Goal: Find specific page/section: Find specific page/section

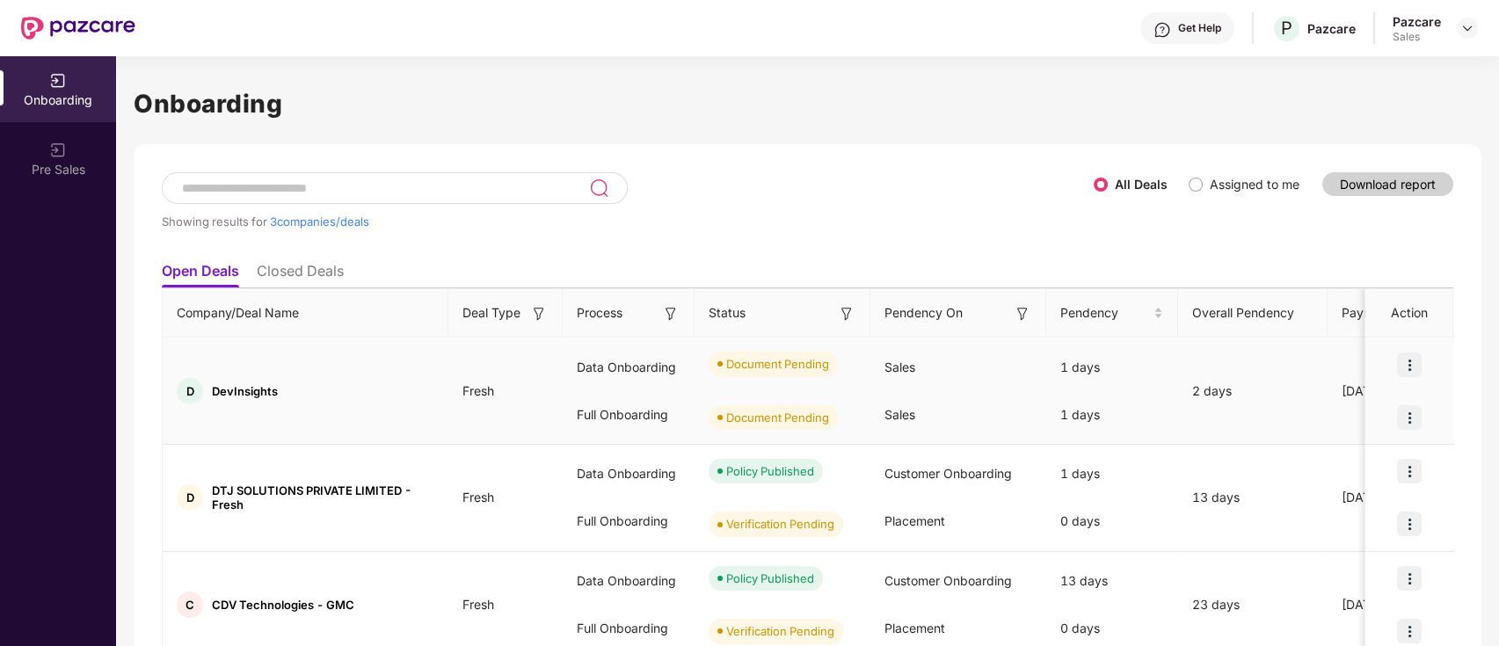
scroll to position [77, 0]
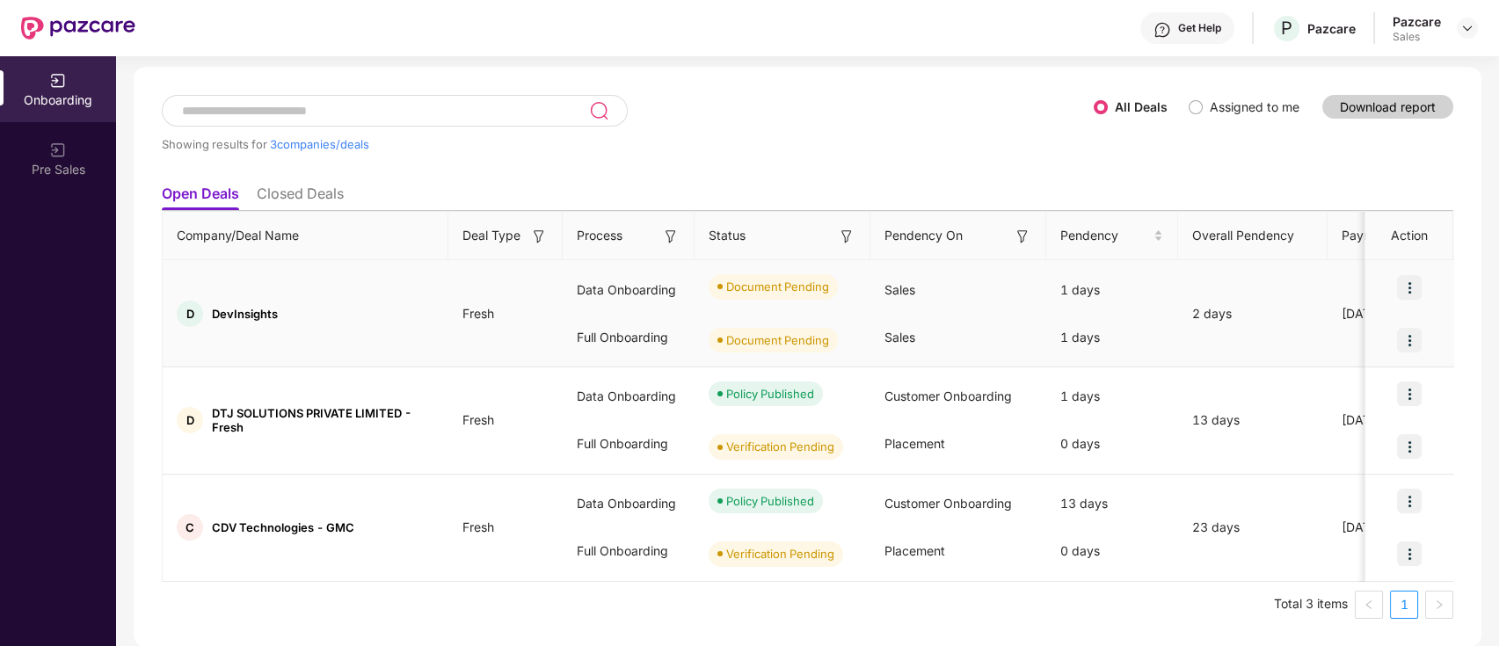
click at [887, 264] on td "Sales Sales" at bounding box center [958, 313] width 176 height 107
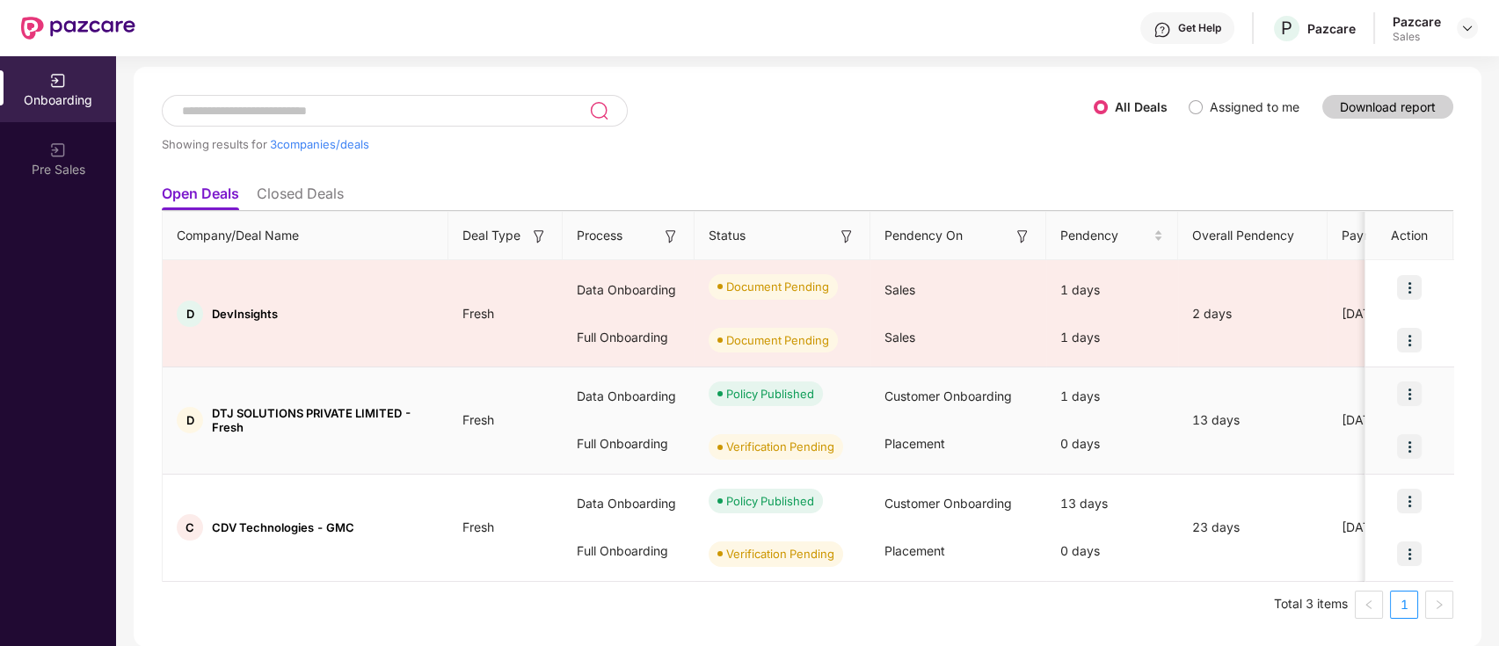
click at [592, 384] on div "Data Onboarding" at bounding box center [629, 396] width 132 height 47
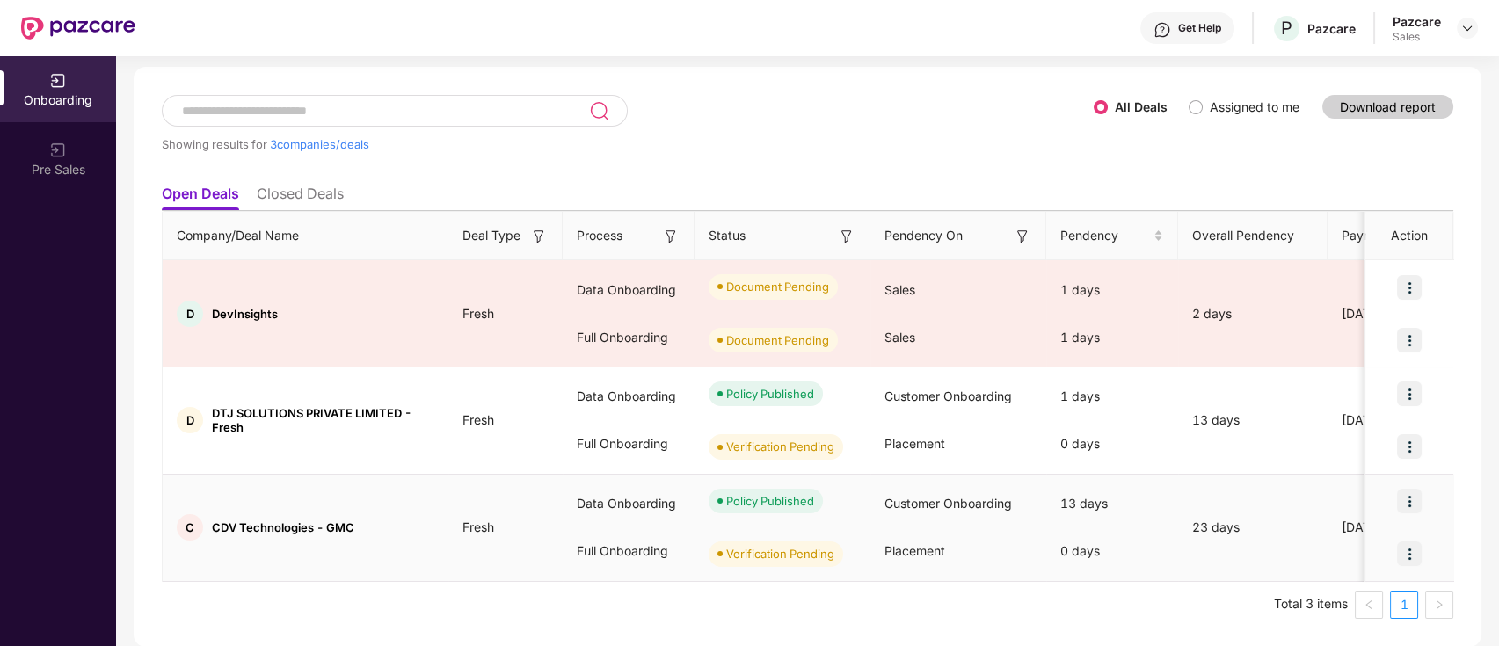
click at [613, 510] on div "Data Onboarding" at bounding box center [629, 503] width 132 height 47
click at [613, 556] on div "Full Onboarding" at bounding box center [629, 550] width 132 height 47
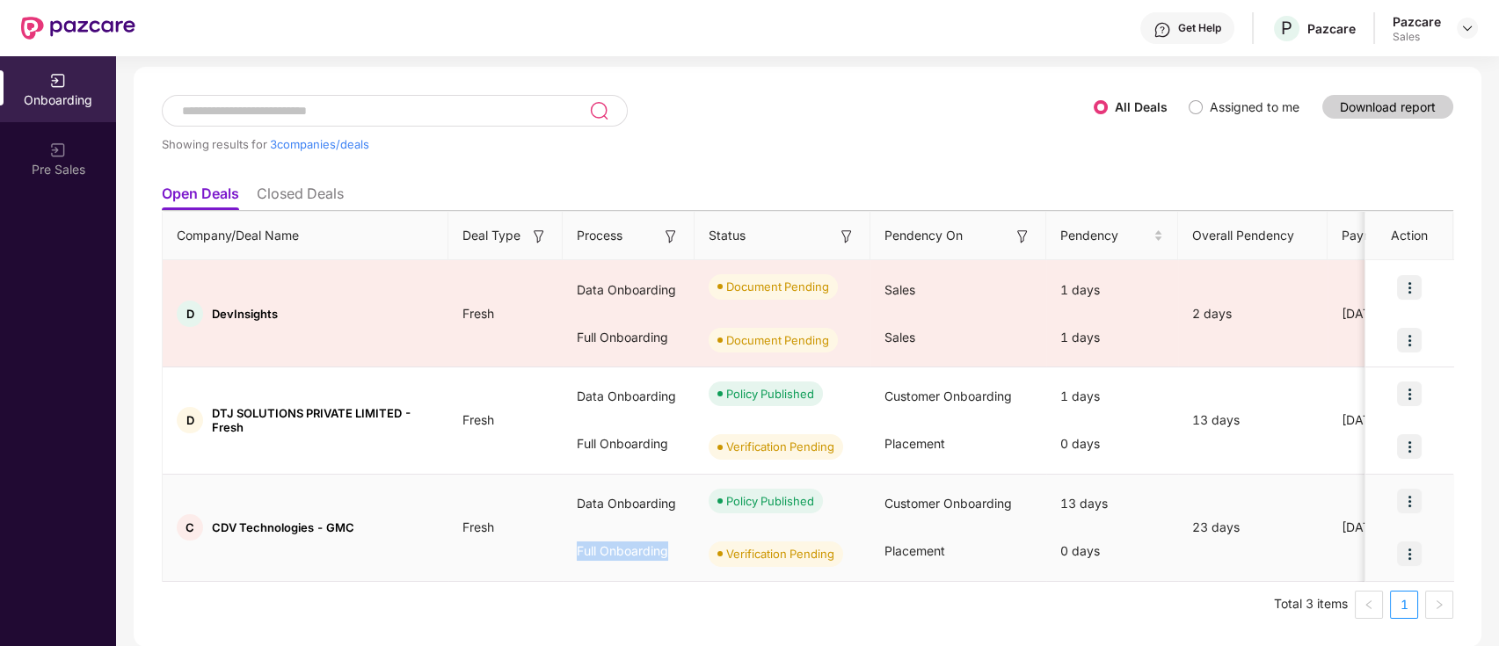
click at [613, 556] on div "Full Onboarding" at bounding box center [629, 550] width 132 height 47
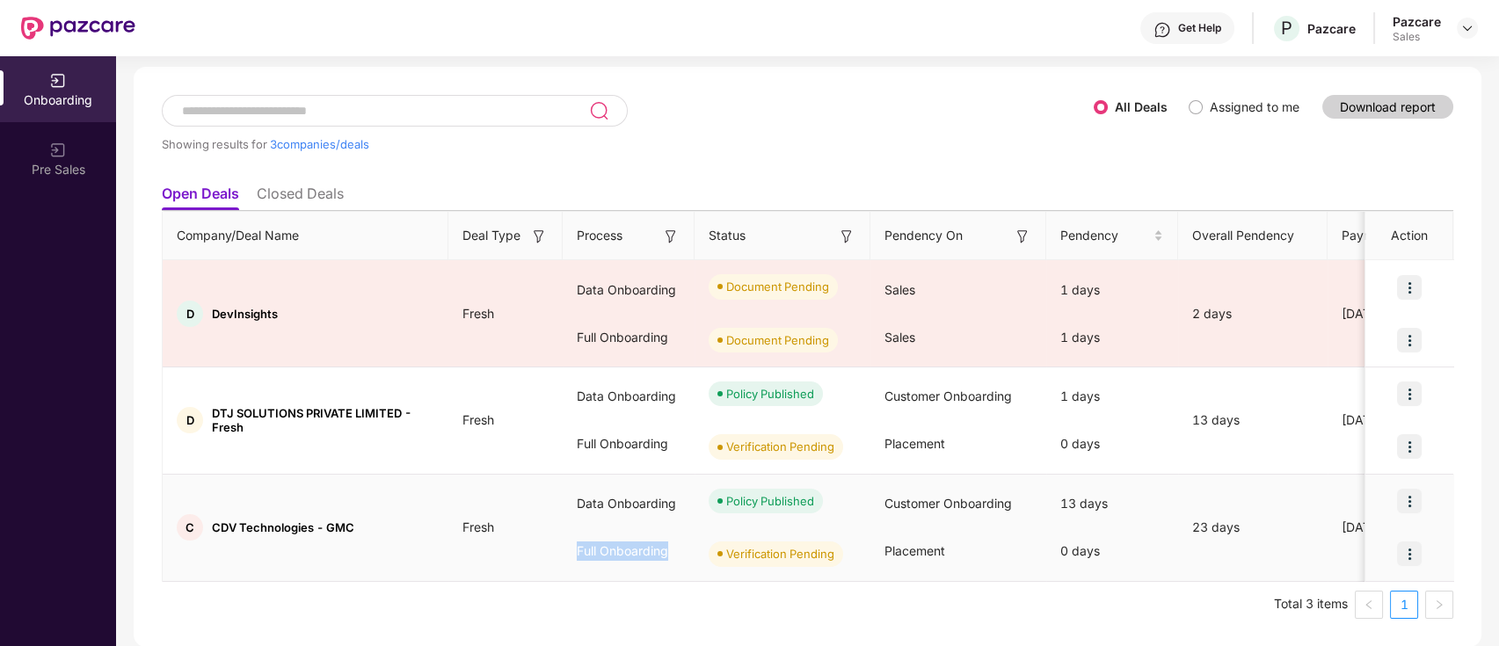
click at [613, 556] on div "Full Onboarding" at bounding box center [629, 550] width 132 height 47
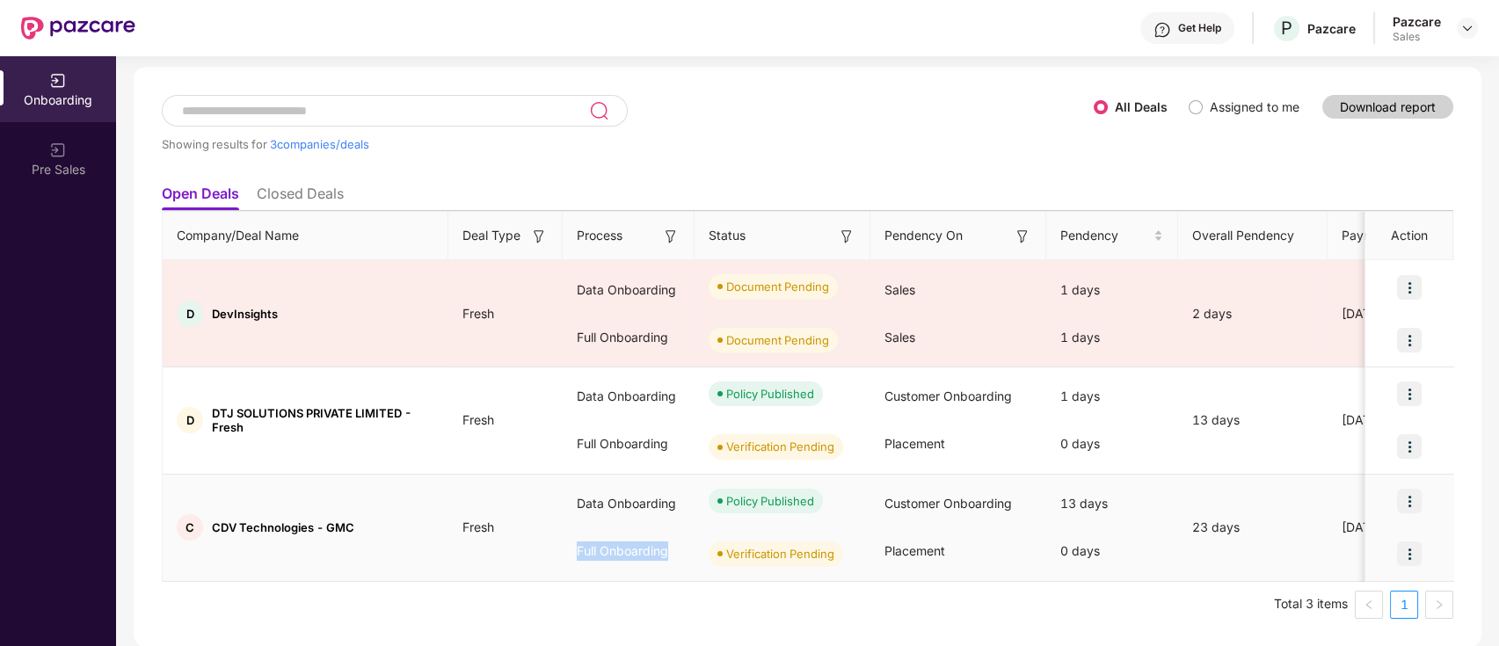
click at [613, 556] on div "Full Onboarding" at bounding box center [629, 550] width 132 height 47
click at [633, 398] on div "Data Onboarding" at bounding box center [629, 396] width 132 height 47
